Goal: Navigation & Orientation: Go to known website

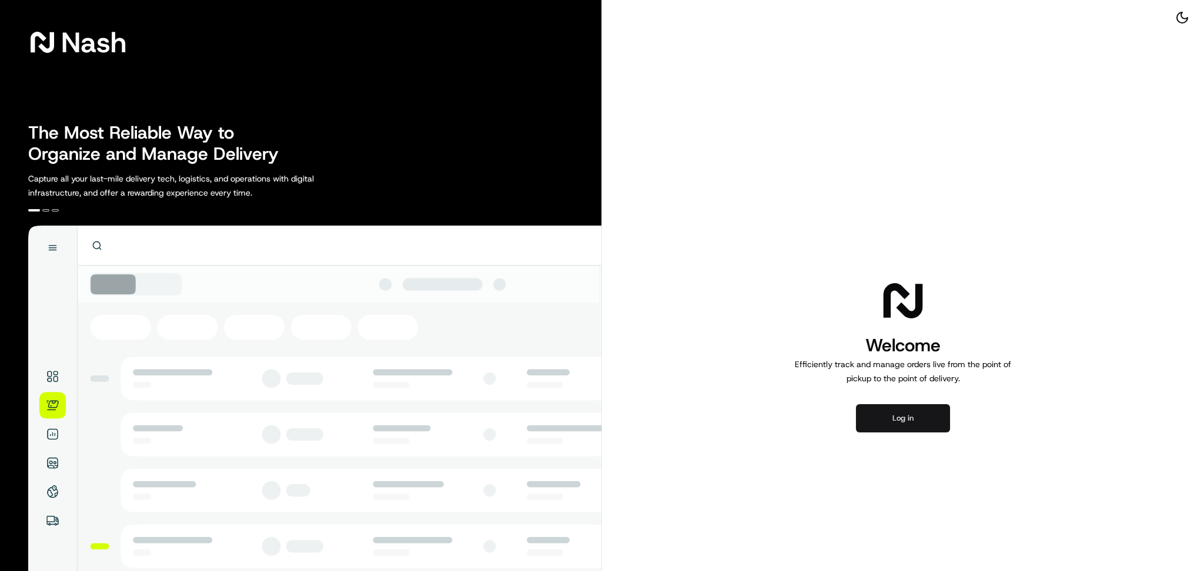
click at [895, 413] on button "Log in" at bounding box center [903, 418] width 94 height 28
